Goal: Browse casually

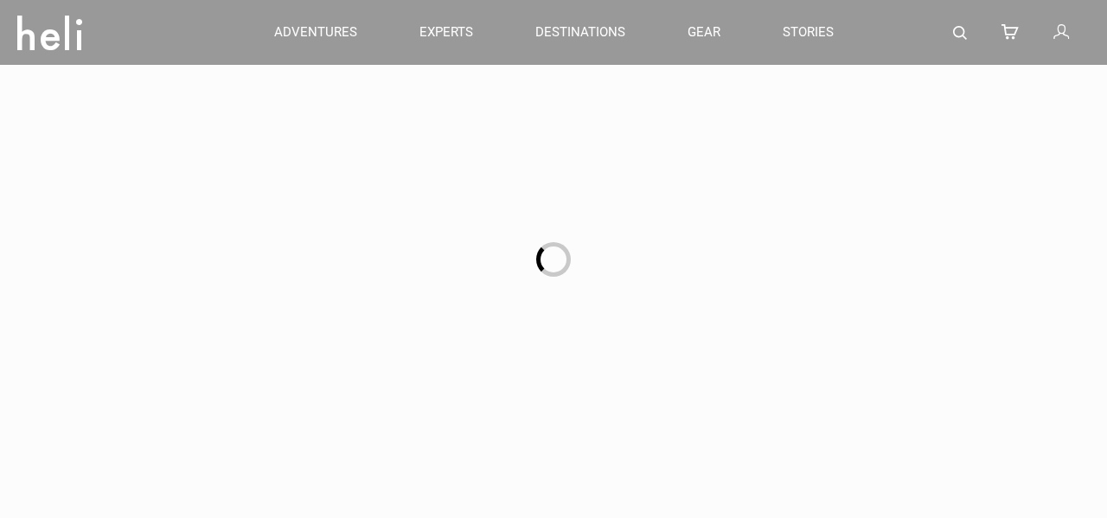
click at [905, 80] on div at bounding box center [553, 259] width 1107 height 518
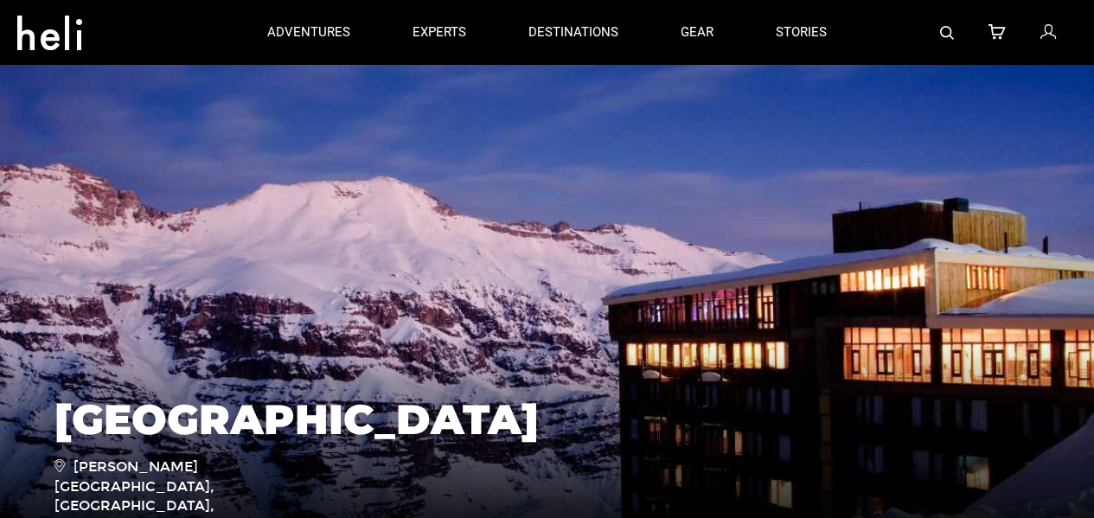
click at [520, 141] on img at bounding box center [547, 322] width 1094 height 519
click at [520, 143] on img at bounding box center [547, 322] width 1094 height 519
click at [519, 141] on img at bounding box center [547, 322] width 1094 height 519
click at [796, 4] on link "stories" at bounding box center [801, 32] width 51 height 65
click at [521, 143] on img at bounding box center [547, 322] width 1094 height 519
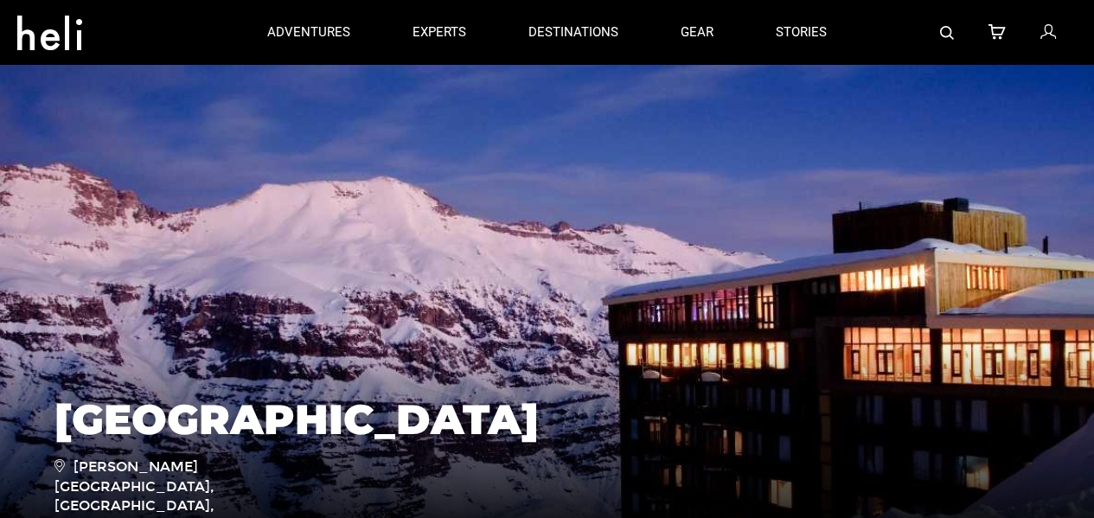
click at [870, 64] on div at bounding box center [967, 32] width 219 height 65
click at [520, 141] on img at bounding box center [547, 322] width 1094 height 519
click at [519, 140] on img at bounding box center [547, 322] width 1094 height 519
click at [907, 80] on img at bounding box center [547, 322] width 1094 height 519
click at [520, 141] on img at bounding box center [547, 322] width 1094 height 519
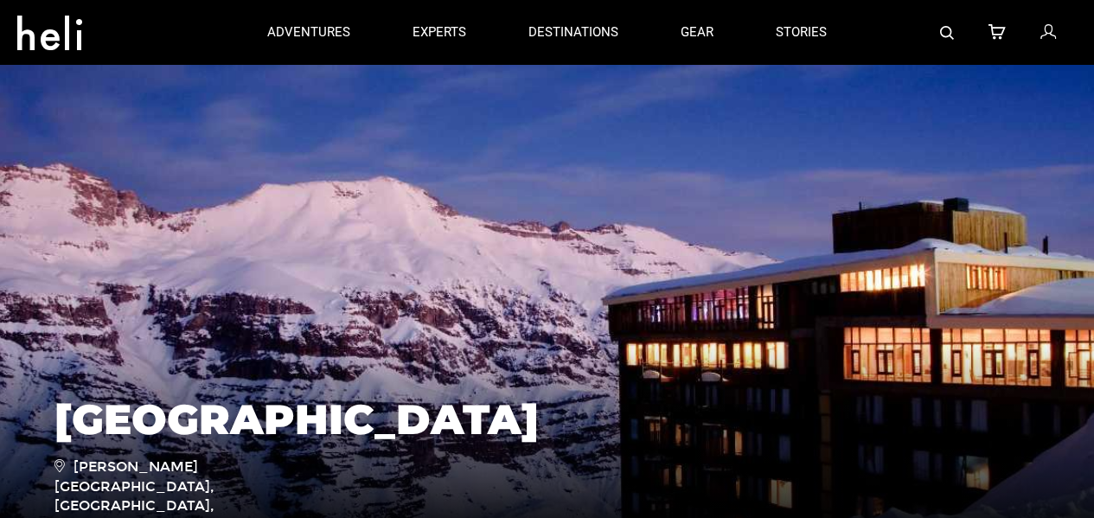
click at [520, 141] on img at bounding box center [547, 322] width 1094 height 519
click at [520, 142] on img at bounding box center [547, 322] width 1094 height 519
